Goal: Complete application form: Complete application form

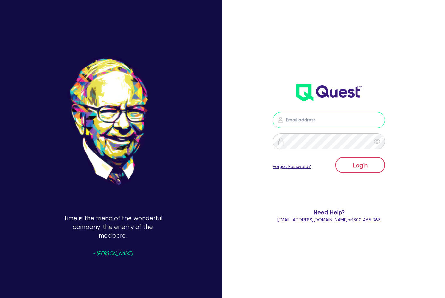
type input "[PERSON_NAME][EMAIL_ADDRESS][DOMAIN_NAME]"
click at [340, 165] on button "Login" at bounding box center [360, 165] width 50 height 16
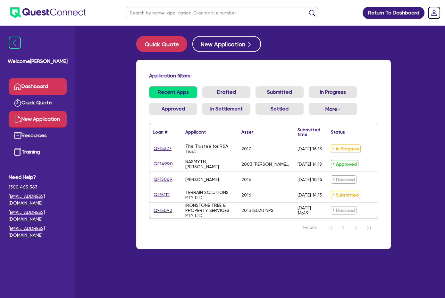
click at [40, 118] on link "New Application" at bounding box center [38, 119] width 58 height 16
select select "Quest Finance - Own Book"
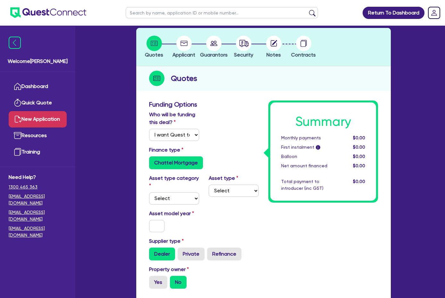
scroll to position [64, 0]
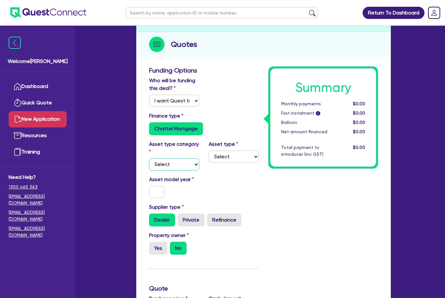
click at [173, 158] on select "Select Cars and light trucks Primary assets Secondary assets Tertiary assets" at bounding box center [174, 164] width 50 height 12
click at [190, 139] on div "Finance type Chattel Mortgage" at bounding box center [203, 126] width 119 height 28
click at [41, 91] on link "Dashboard" at bounding box center [38, 86] width 58 height 16
